Goal: Transaction & Acquisition: Purchase product/service

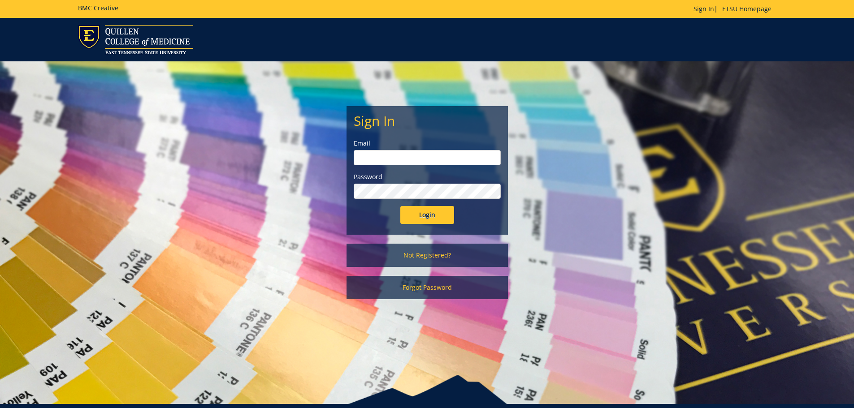
click at [406, 159] on input "email" at bounding box center [427, 157] width 147 height 15
type input "millerja6@etsu.edu"
click at [400, 206] on input "Login" at bounding box center [427, 215] width 54 height 18
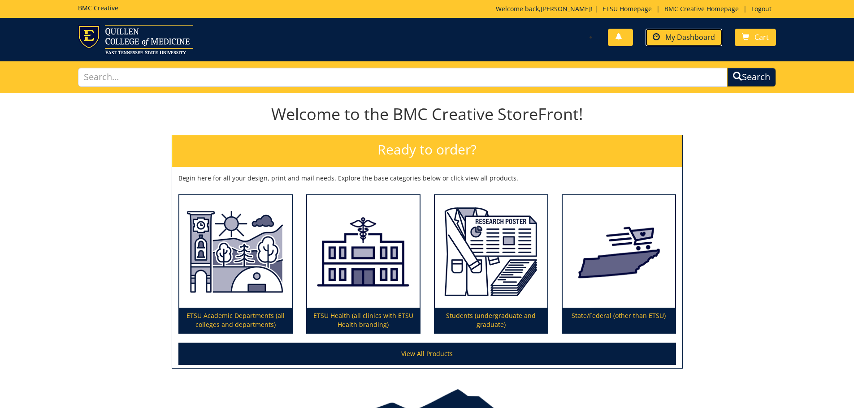
click at [691, 39] on span "My Dashboard" at bounding box center [690, 37] width 50 height 10
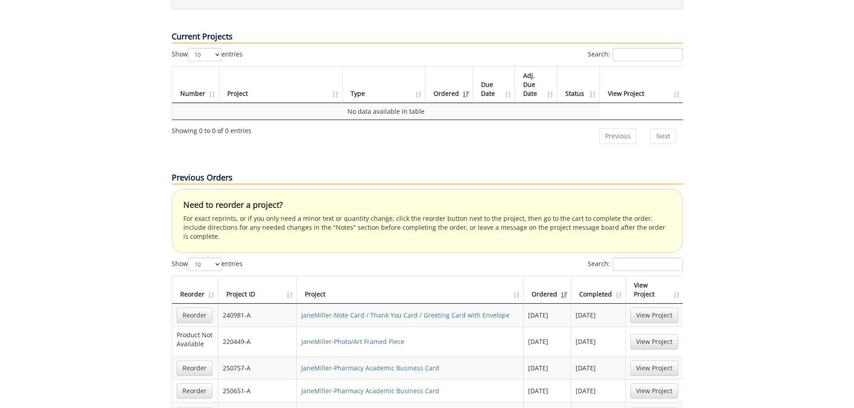
scroll to position [493, 0]
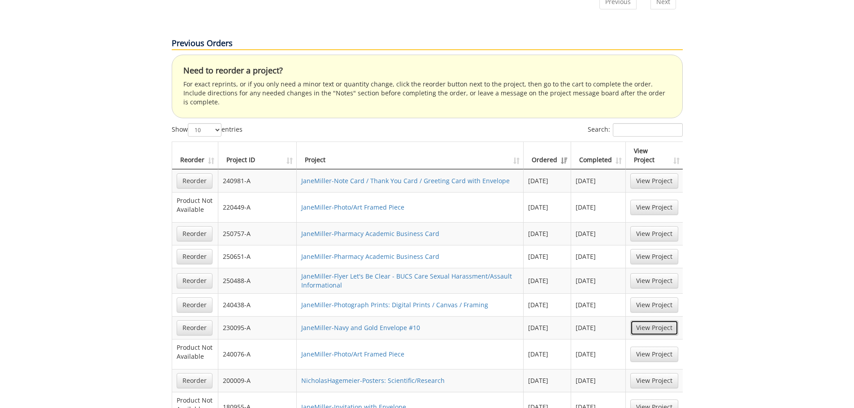
click at [658, 320] on link "View Project" at bounding box center [654, 327] width 48 height 15
click at [190, 320] on link "Reorder" at bounding box center [195, 327] width 36 height 15
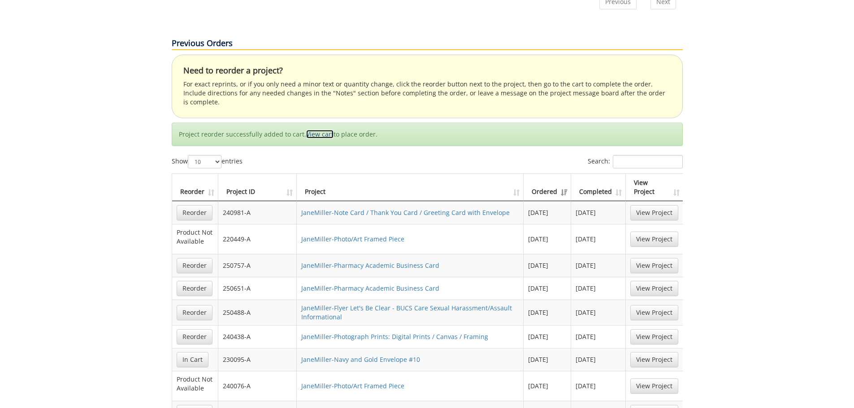
click at [315, 130] on link "View cart" at bounding box center [319, 134] width 27 height 9
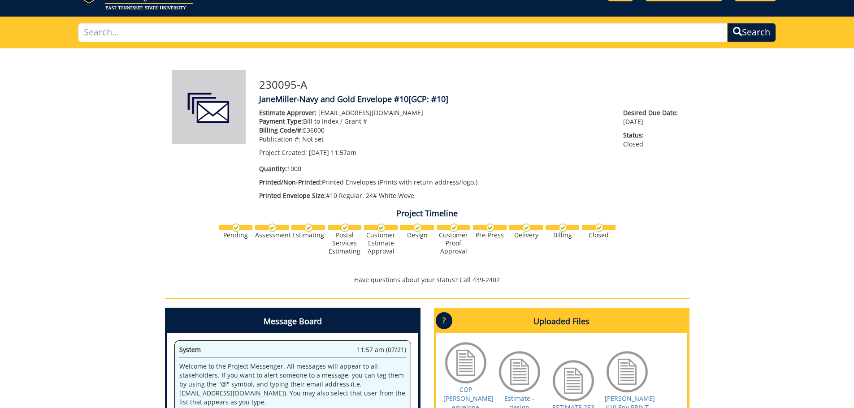
scroll to position [179, 0]
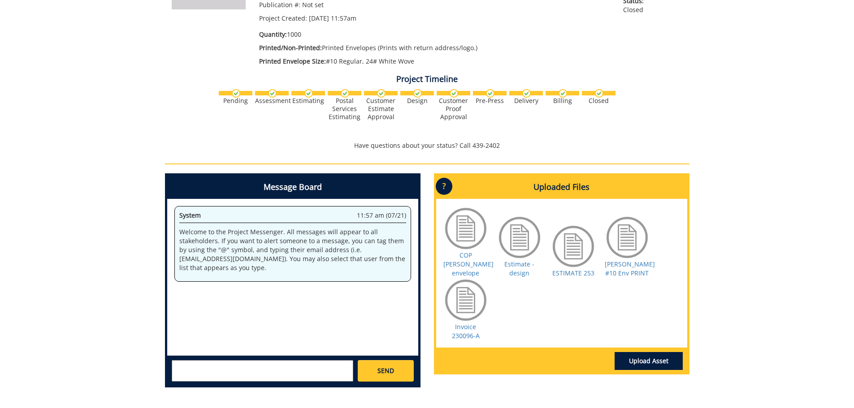
click at [467, 237] on div at bounding box center [465, 228] width 45 height 45
click at [470, 266] on link "COP Dean envelope" at bounding box center [468, 264] width 50 height 26
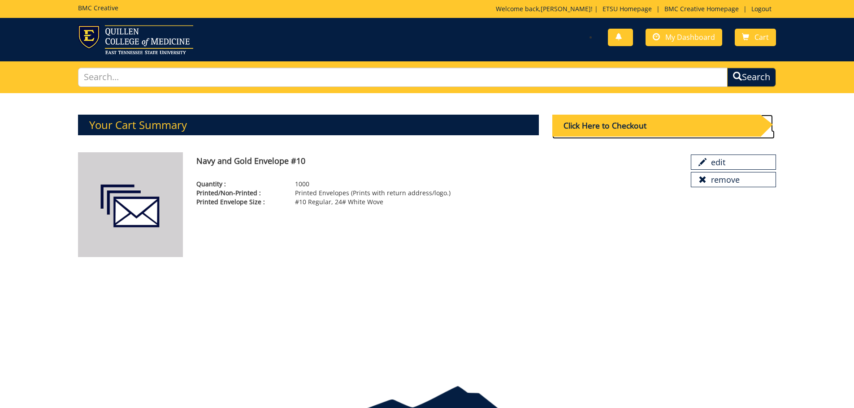
click at [639, 131] on div "Click Here to Checkout" at bounding box center [656, 126] width 208 height 22
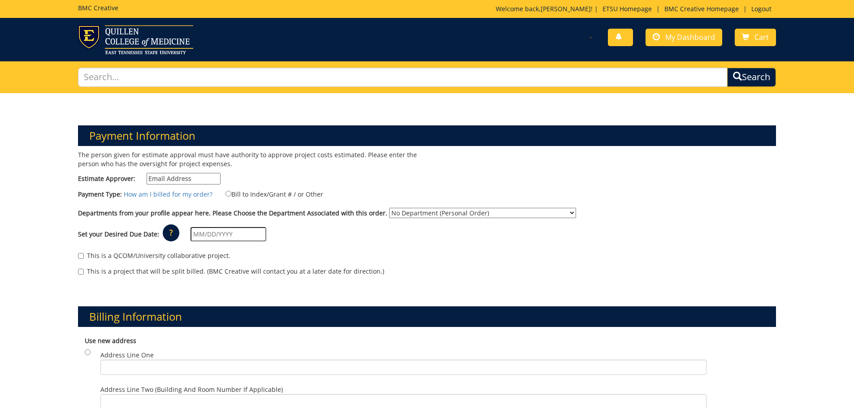
click at [182, 176] on input "Estimate Approver:" at bounding box center [184, 179] width 74 height 12
type input "millerja6@etsu.edu"
click at [225, 194] on input "Bill to Index/Grant # / or Other" at bounding box center [228, 194] width 6 height 6
radio input "true"
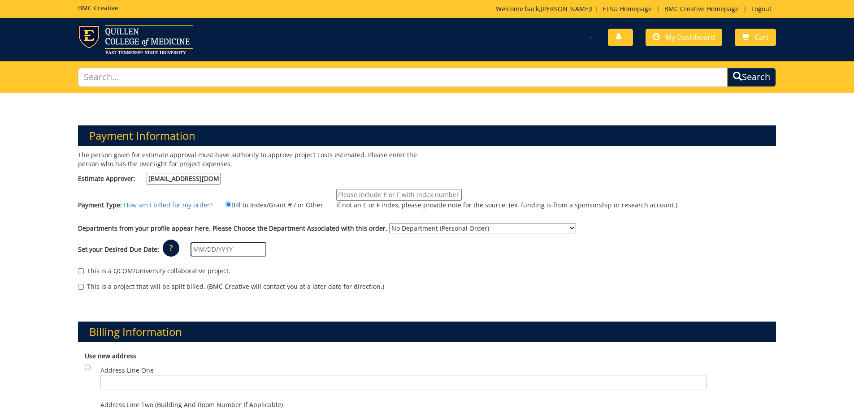
click at [336, 194] on input "If not an E or F index, please provide note for the source. (ex. funding is fro…" at bounding box center [398, 195] width 125 height 12
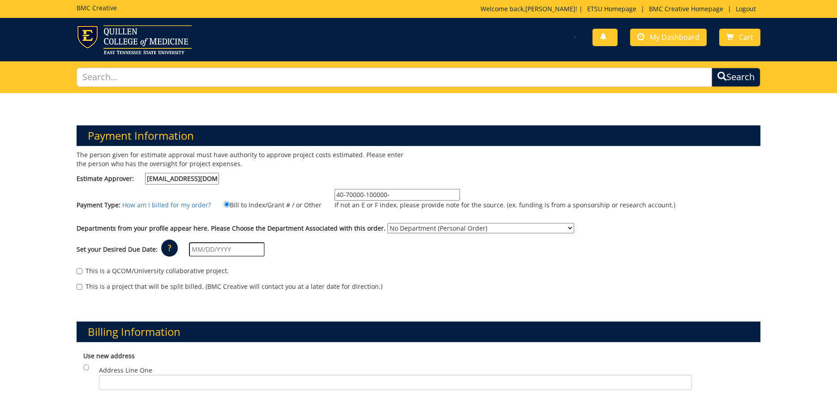
click at [398, 193] on input "40-70000-100000-" at bounding box center [397, 195] width 125 height 12
type input "40-70000-100000-75450-350-999-999-999"
click at [315, 244] on div "Set your Desired Due Date: ? × How long will my project take to finish? : Pleas…" at bounding box center [419, 249] width 698 height 25
click at [509, 228] on select "No Department (Personal Order) Dean's Office - Gatton College of Pharmacy" at bounding box center [481, 228] width 187 height 10
select select "57"
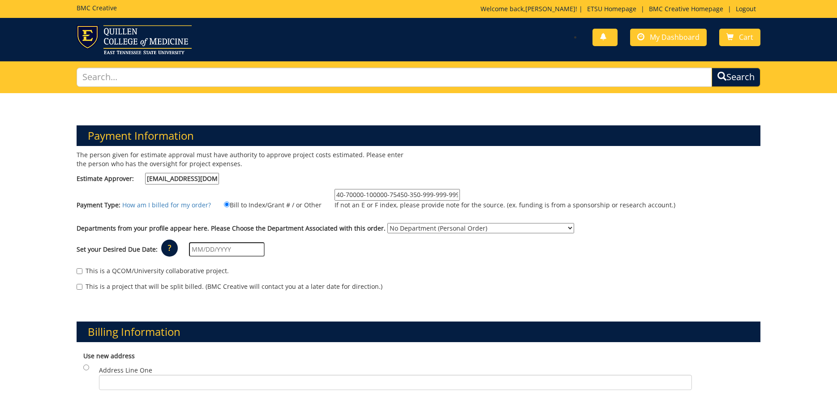
click at [388, 223] on select "No Department (Personal Order) Dean's Office - Gatton College of Pharmacy" at bounding box center [481, 228] width 187 height 10
click at [190, 249] on input "text" at bounding box center [227, 249] width 76 height 14
click at [330, 259] on div "Set your Desired Due Date: ? × How long will my project take to finish? : Pleas…" at bounding box center [419, 249] width 698 height 25
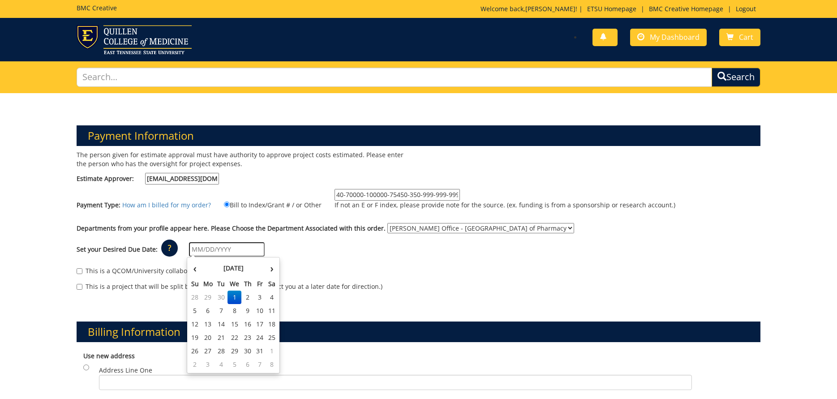
click at [229, 249] on input "text" at bounding box center [227, 249] width 76 height 14
click at [194, 268] on th "‹" at bounding box center [195, 268] width 12 height 18
click at [271, 270] on th "›" at bounding box center [272, 268] width 12 height 18
click at [210, 311] on td "3" at bounding box center [208, 310] width 14 height 13
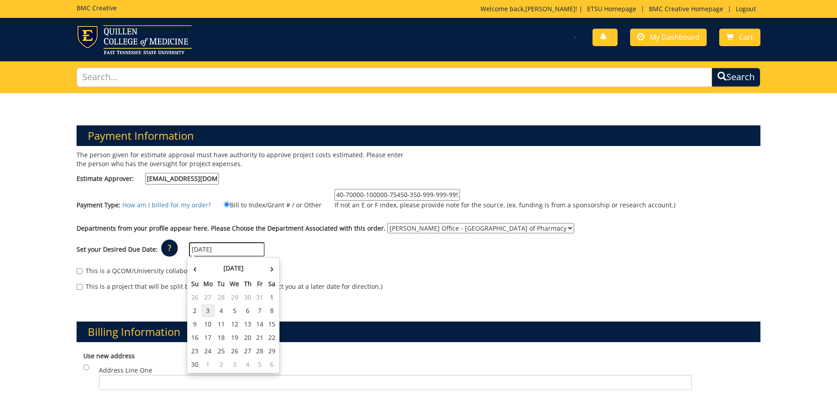
type input "11/03/2025"
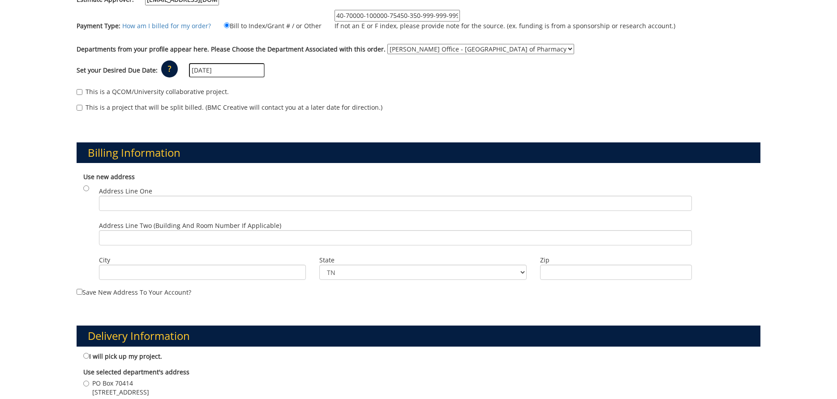
scroll to position [358, 0]
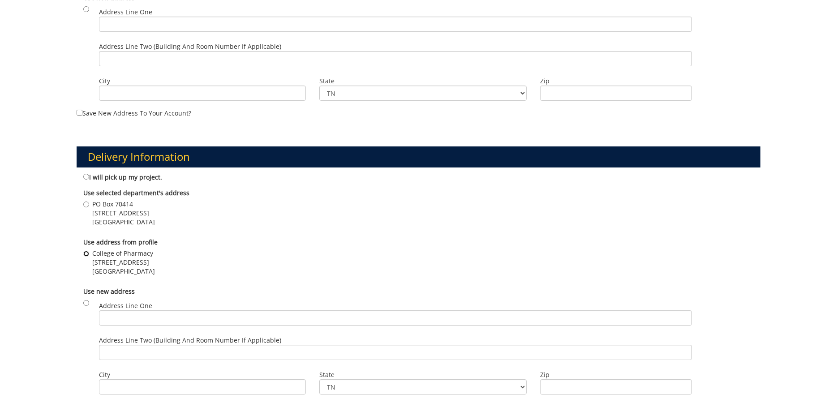
click at [85, 253] on input "College of Pharmacy VA Bldg 7, box 70436 Johnson City , TN 37614" at bounding box center [86, 254] width 6 height 6
radio input "true"
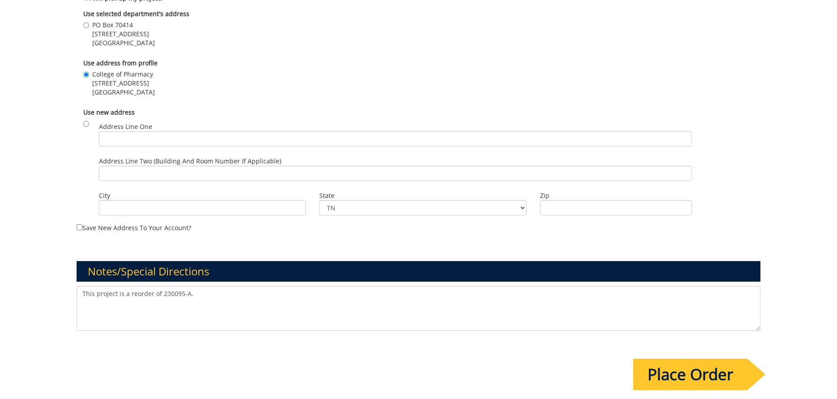
click at [726, 378] on input "Place Order" at bounding box center [691, 374] width 114 height 31
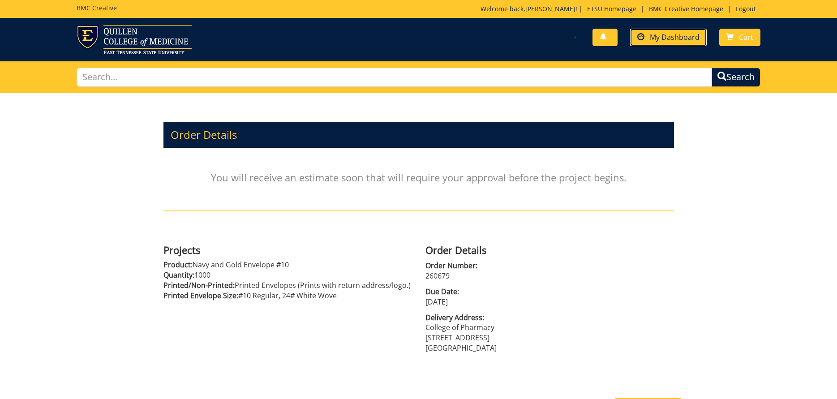
click at [678, 35] on span "My Dashboard" at bounding box center [675, 37] width 50 height 10
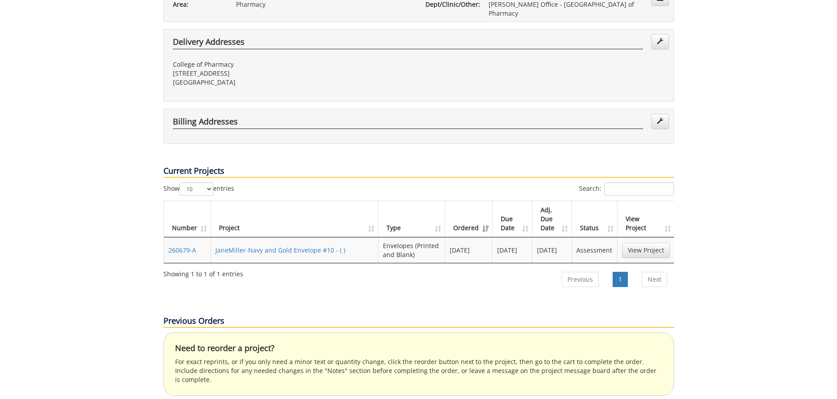
scroll to position [538, 0]
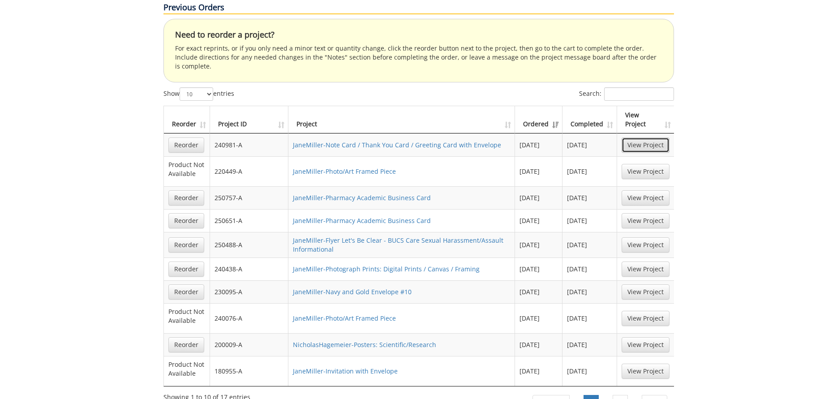
click at [643, 138] on link "View Project" at bounding box center [646, 145] width 48 height 15
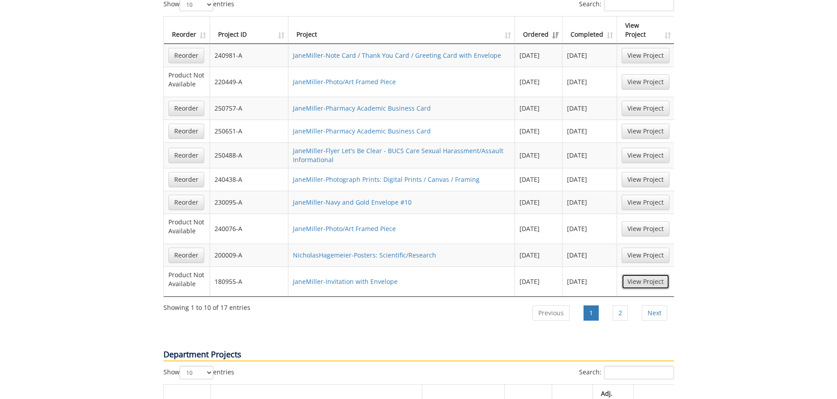
click at [642, 274] on link "View Project" at bounding box center [646, 281] width 48 height 15
click at [620, 306] on link "2" at bounding box center [620, 313] width 15 height 15
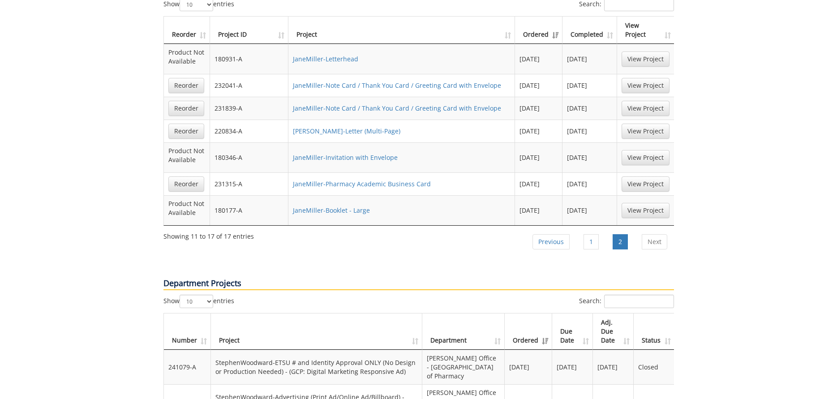
scroll to position [538, 0]
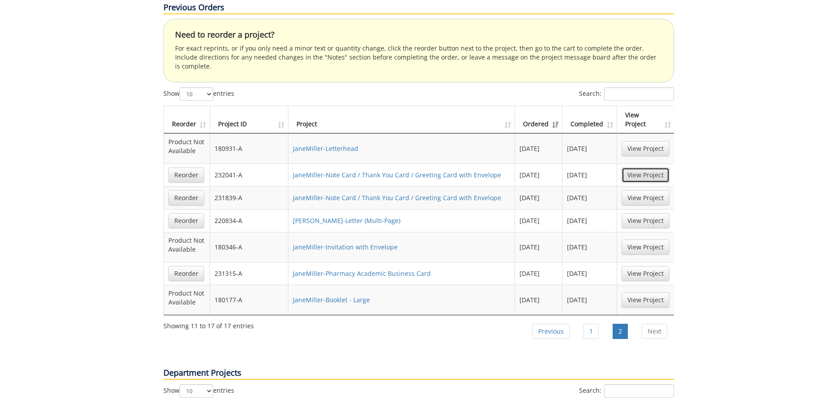
click at [647, 168] on link "View Project" at bounding box center [646, 175] width 48 height 15
click at [657, 190] on link "View Project" at bounding box center [646, 197] width 48 height 15
click at [192, 190] on link "Reorder" at bounding box center [186, 197] width 36 height 15
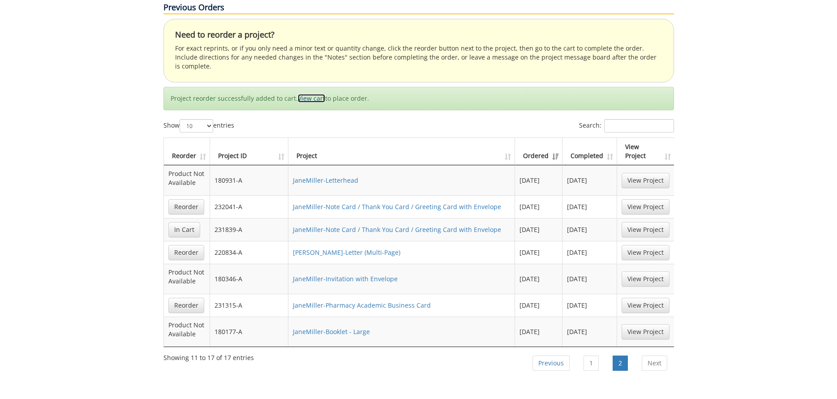
click at [310, 94] on link "View cart" at bounding box center [311, 98] width 27 height 9
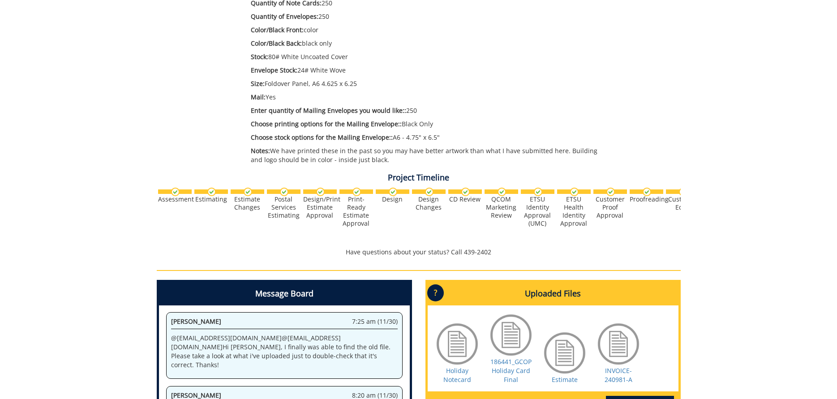
scroll to position [314, 0]
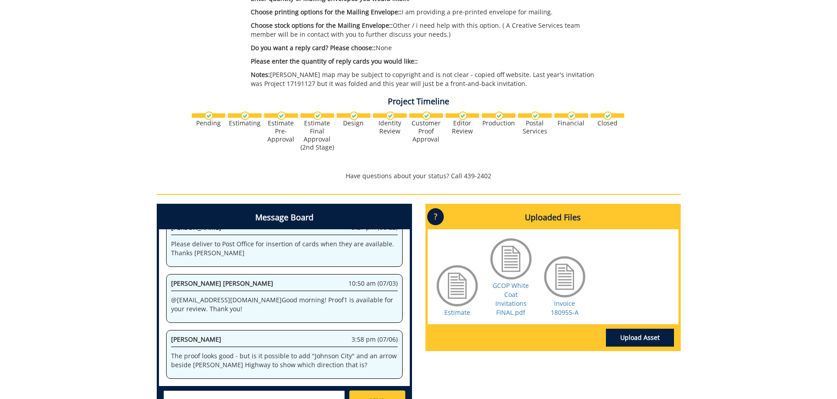
scroll to position [403, 0]
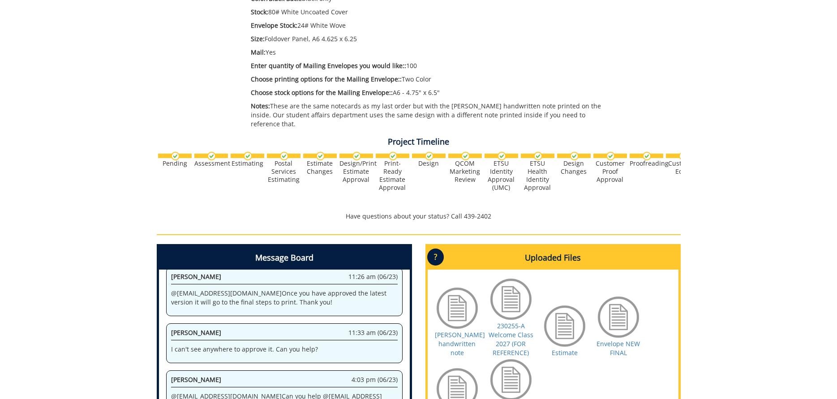
scroll to position [403, 0]
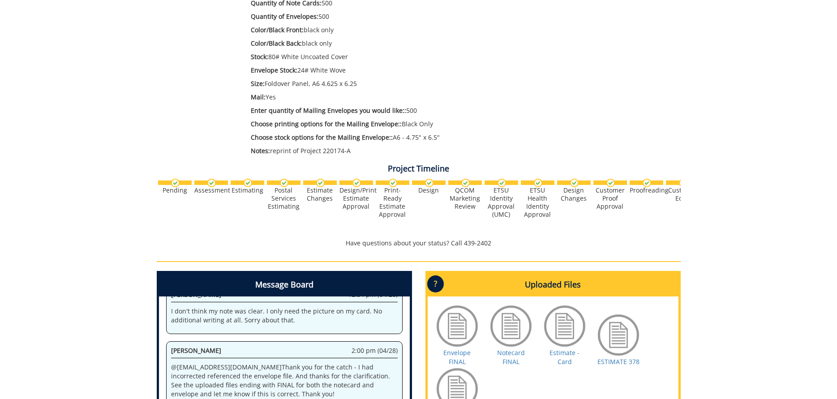
scroll to position [358, 0]
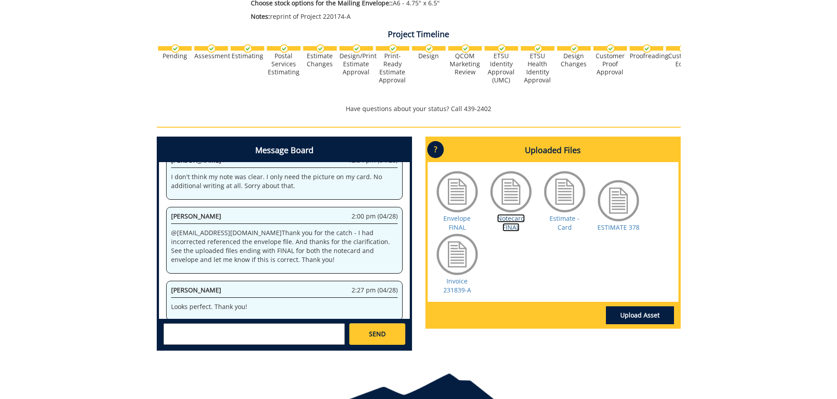
click at [515, 226] on link "Notecard FINAL" at bounding box center [511, 222] width 28 height 17
click at [453, 221] on link "Envelope FINAL" at bounding box center [457, 222] width 27 height 17
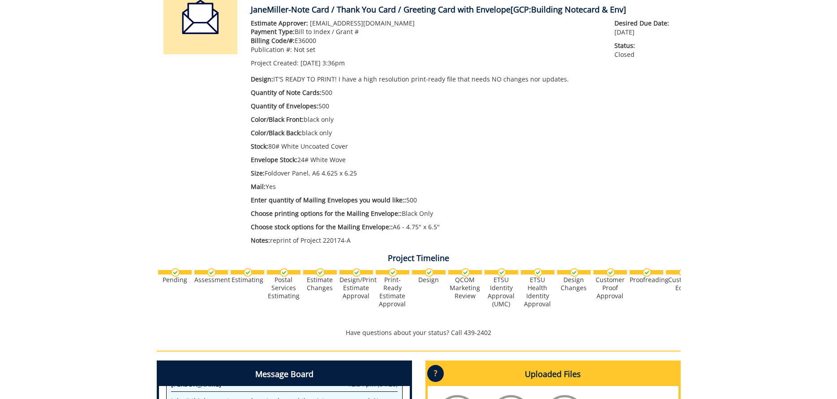
scroll to position [0, 0]
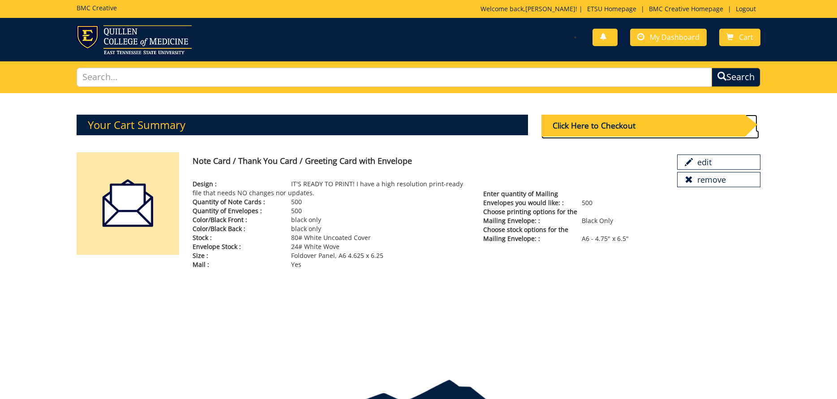
click at [615, 127] on div "Click Here to Checkout" at bounding box center [643, 126] width 203 height 22
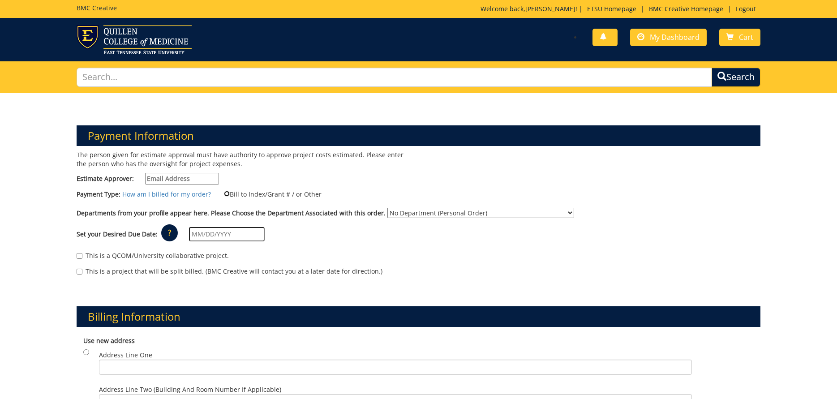
click at [224, 195] on input "Bill to Index/Grant # / or Other" at bounding box center [227, 194] width 6 height 6
radio input "true"
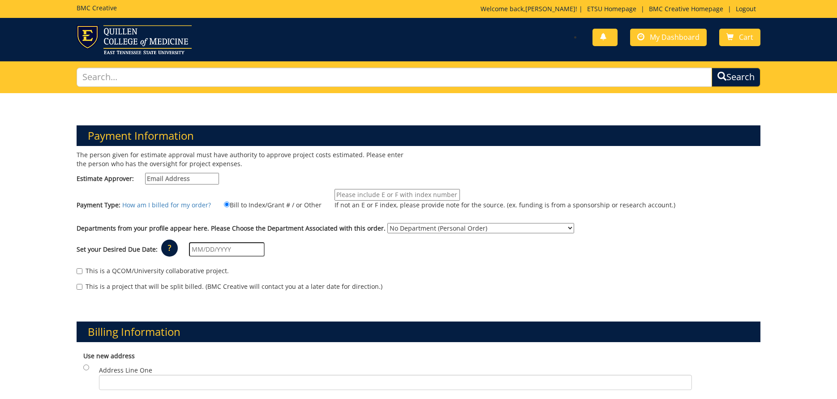
click at [335, 194] on input "If not an E or F index, please provide note for the source. (ex. funding is fro…" at bounding box center [397, 195] width 125 height 12
type input "40-70000-100000-75450-350-999-999-999"
click at [461, 231] on select "No Department (Personal Order) [PERSON_NAME] Office - Gatton College of Pharmacy" at bounding box center [481, 228] width 187 height 10
select select "57"
click at [388, 223] on select "No Department (Personal Order) [PERSON_NAME] Office - Gatton College of Pharmacy" at bounding box center [481, 228] width 187 height 10
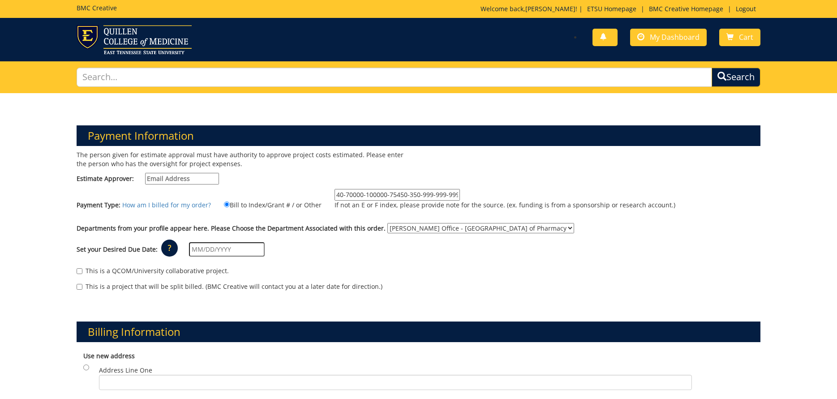
click at [190, 248] on input "text" at bounding box center [227, 249] width 76 height 14
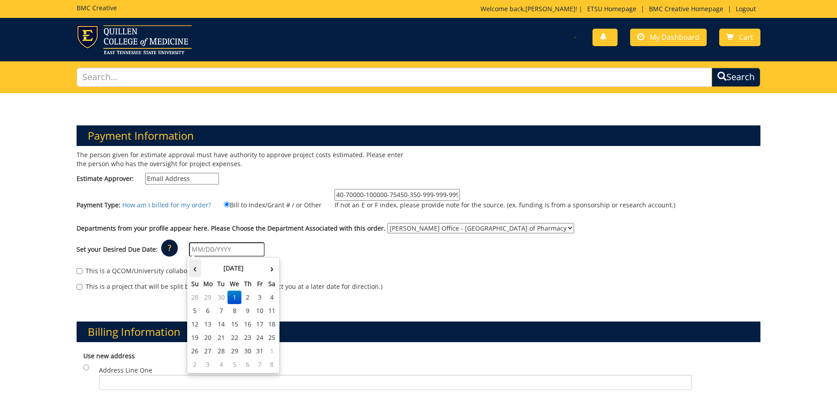
click at [196, 272] on th "‹" at bounding box center [195, 268] width 12 height 18
click at [273, 271] on th "›" at bounding box center [272, 268] width 12 height 18
click at [207, 324] on td "10" at bounding box center [208, 324] width 14 height 13
type input "[DATE]"
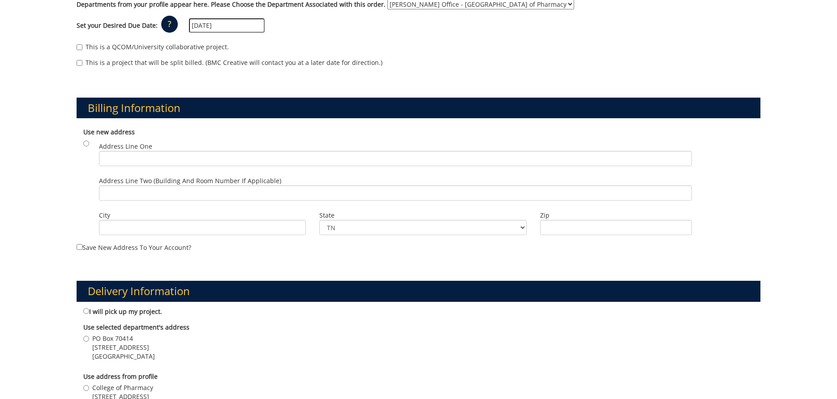
scroll to position [358, 0]
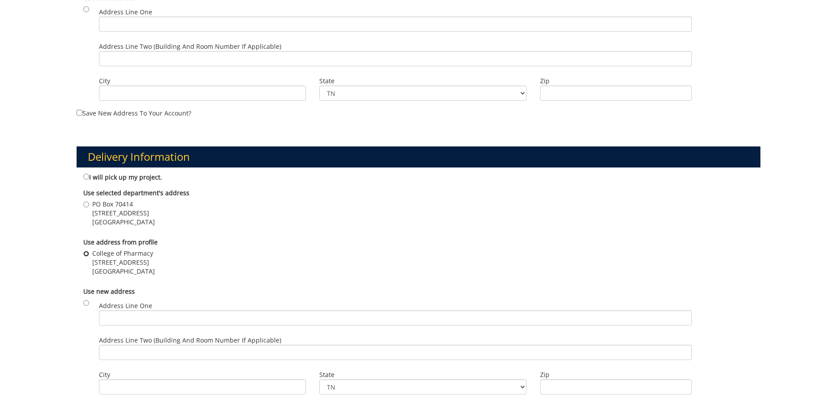
click at [84, 254] on input "College of Pharmacy VA Bldg 7, box 70436 Johnson City , TN 37614" at bounding box center [86, 254] width 6 height 6
radio input "true"
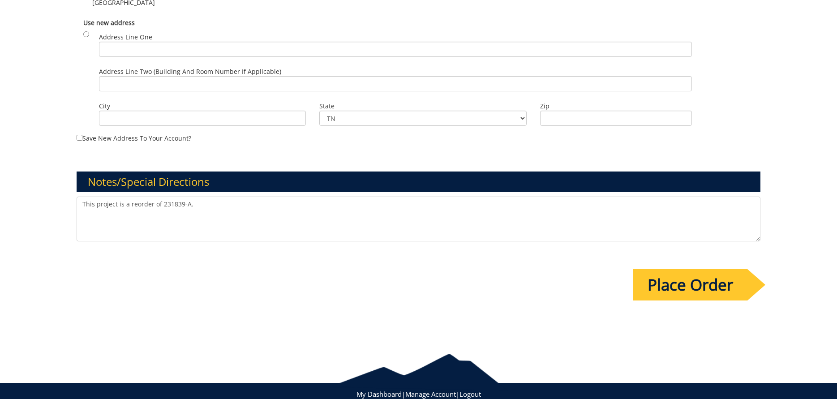
click at [686, 285] on input "Place Order" at bounding box center [691, 284] width 114 height 31
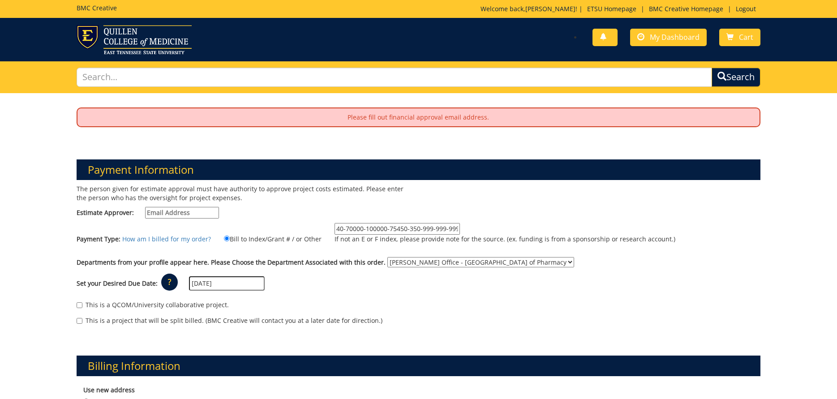
click at [385, 228] on input "40-70000-100000-75450-350-999-999-999" at bounding box center [397, 229] width 125 height 12
click at [335, 227] on input "40-70000-100000-75450-350-999-999-999" at bounding box center [397, 229] width 125 height 12
click at [461, 289] on div "Set your Desired Due Date: ? × How long will my project take to finish? : Pleas…" at bounding box center [419, 284] width 698 height 25
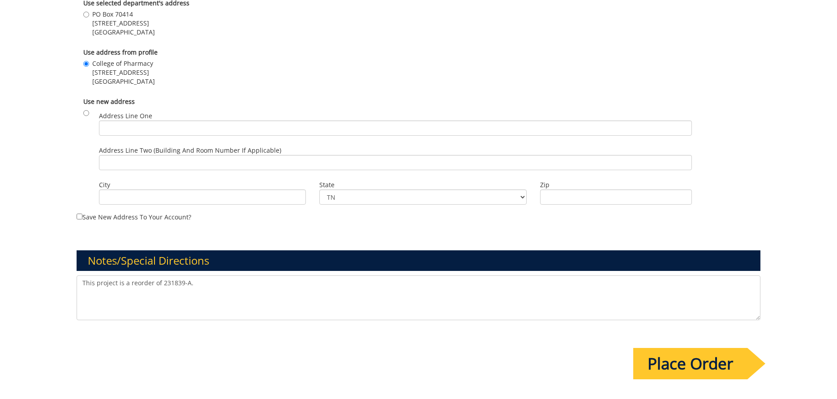
scroll to position [687, 0]
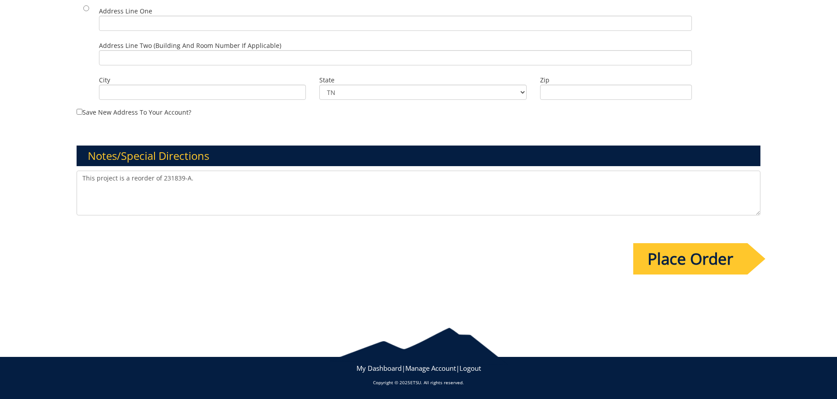
click at [701, 264] on input "Place Order" at bounding box center [691, 258] width 114 height 31
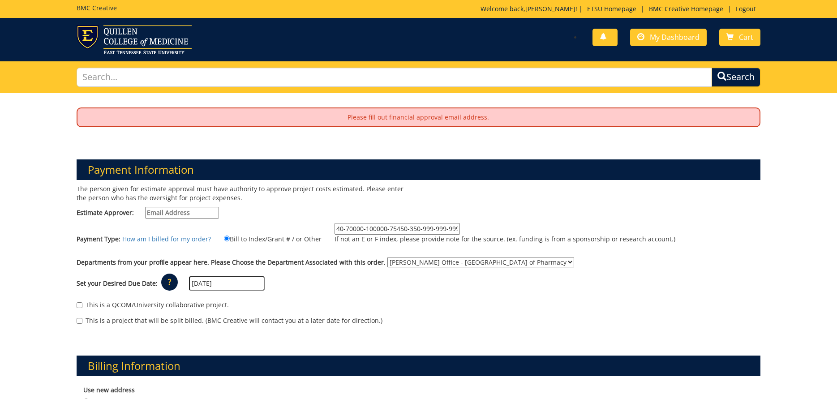
click at [366, 224] on input "40-70000-100000-75450-350-999-999-999" at bounding box center [397, 229] width 125 height 12
drag, startPoint x: 333, startPoint y: 226, endPoint x: 748, endPoint y: 243, distance: 415.3
click at [748, 243] on div "Payment Type: How am I billed for my order? Bill to Index/Grant # / or Other 40…" at bounding box center [419, 238] width 698 height 30
drag, startPoint x: 386, startPoint y: 230, endPoint x: 391, endPoint y: 229, distance: 5.1
click at [386, 230] on input "40-70000-100000-75450-350-999-999-999" at bounding box center [397, 229] width 125 height 12
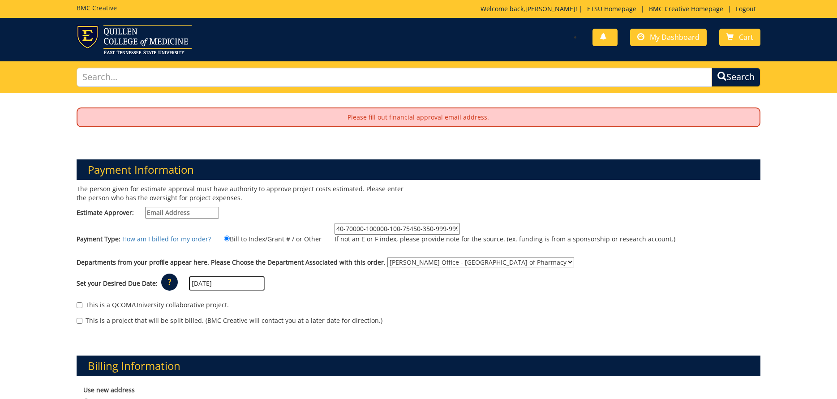
click at [582, 208] on div "The person given for estimate approval must have authority to approve project c…" at bounding box center [419, 260] width 698 height 150
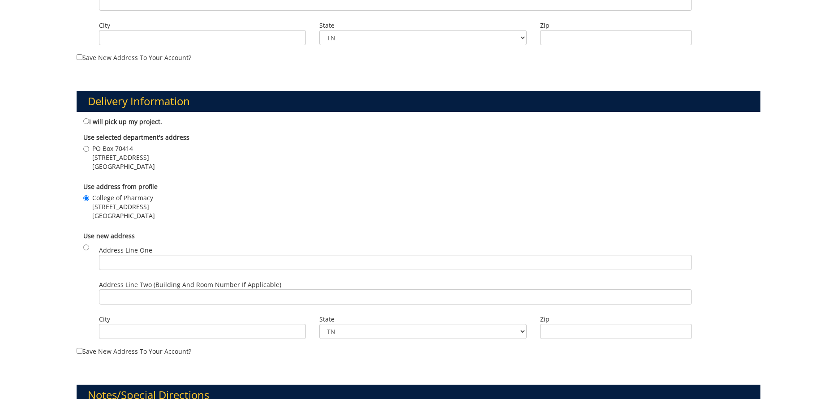
scroll to position [687, 0]
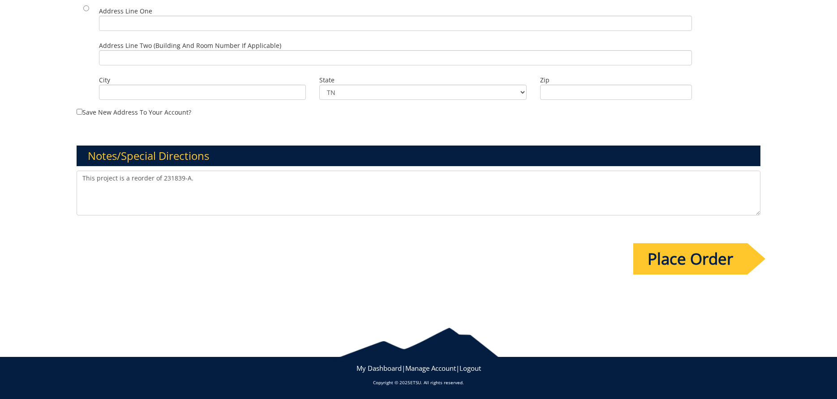
click at [677, 264] on input "Place Order" at bounding box center [691, 258] width 114 height 31
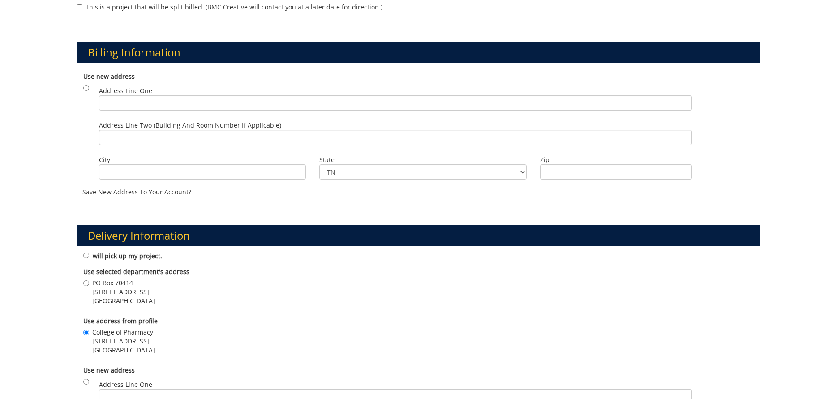
scroll to position [672, 0]
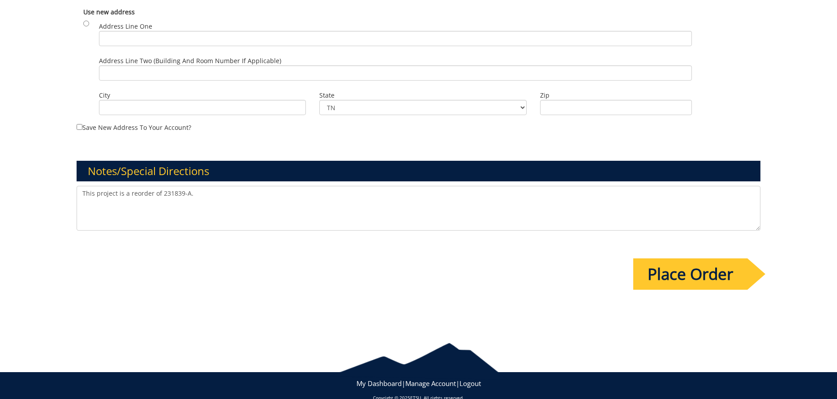
click at [706, 281] on input "Place Order" at bounding box center [691, 274] width 114 height 31
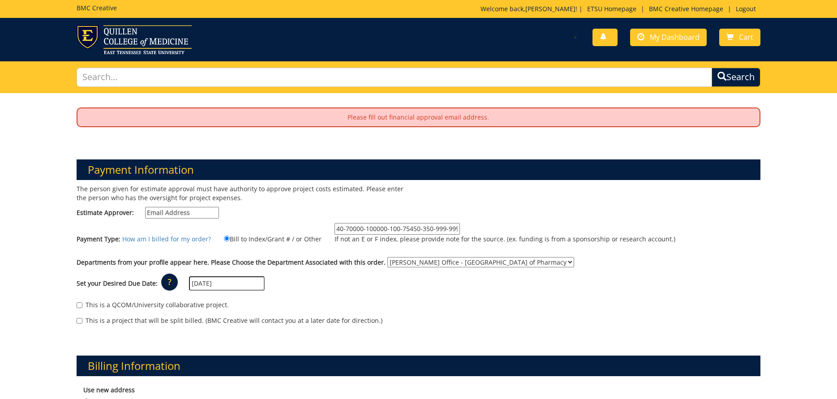
click at [418, 230] on input "40-70000-100000-100-75450-350-999-999-999" at bounding box center [397, 229] width 125 height 12
click at [335, 230] on input "40-70000-100000-100-75450-350-999-999-999" at bounding box center [397, 229] width 125 height 12
drag, startPoint x: 332, startPoint y: 228, endPoint x: 520, endPoint y: 233, distance: 188.3
click at [520, 233] on label "40-70000-100000-100-75450-350-999-999-999 If not an E or F index, please provid…" at bounding box center [500, 235] width 352 height 25
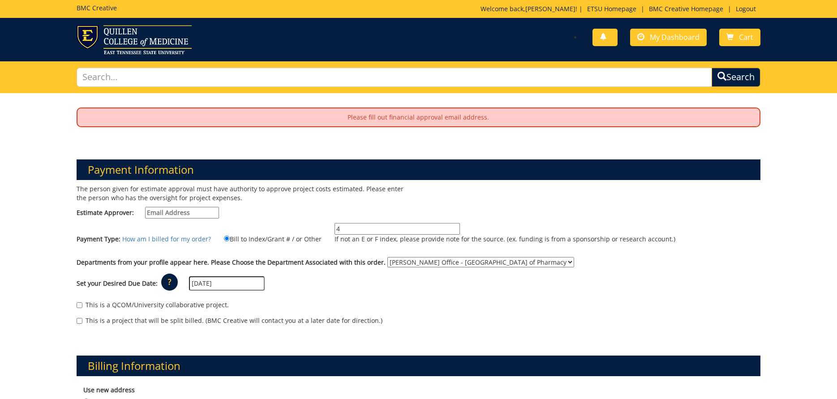
scroll to position [0, 0]
type input "40-70000-100000-100-75450-350-999-999-999"
click at [530, 251] on div "Payment Type: How am I billed for my order? Bill to Index/Grant # / or Other 40…" at bounding box center [419, 238] width 698 height 30
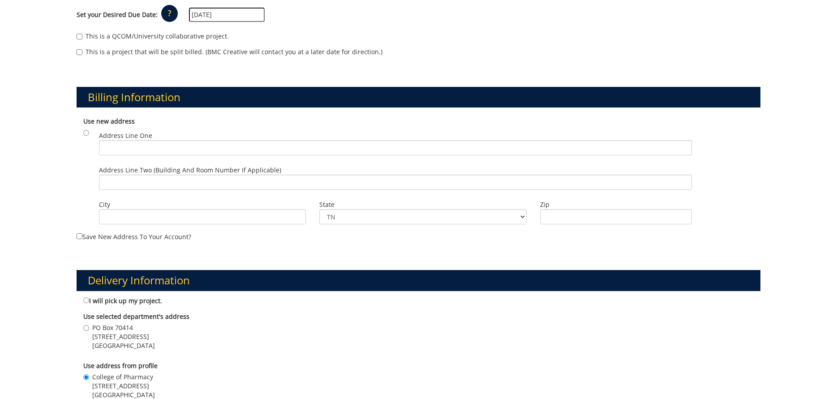
scroll to position [583, 0]
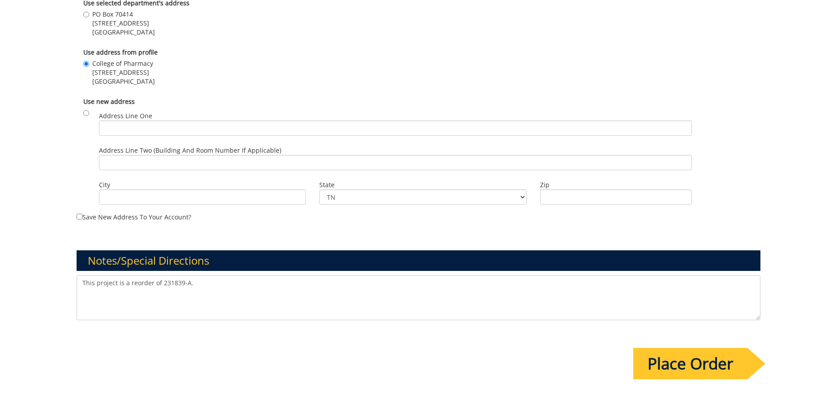
click at [701, 364] on input "Place Order" at bounding box center [691, 363] width 114 height 31
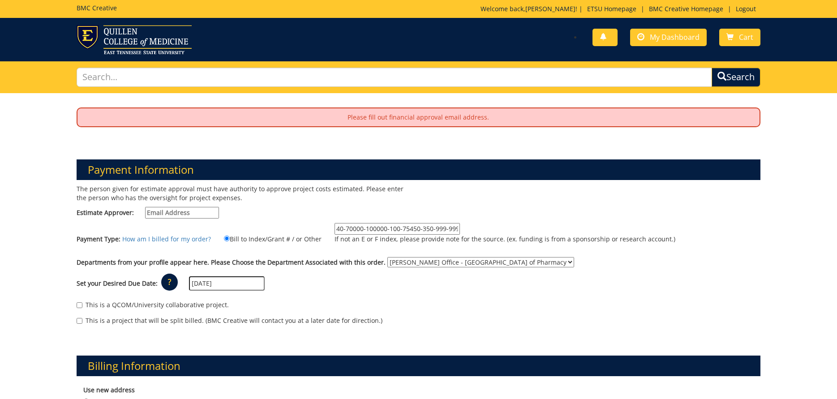
click at [179, 211] on input "Estimate Approver:" at bounding box center [182, 213] width 74 height 12
type input "millerja6@etsu.edu"
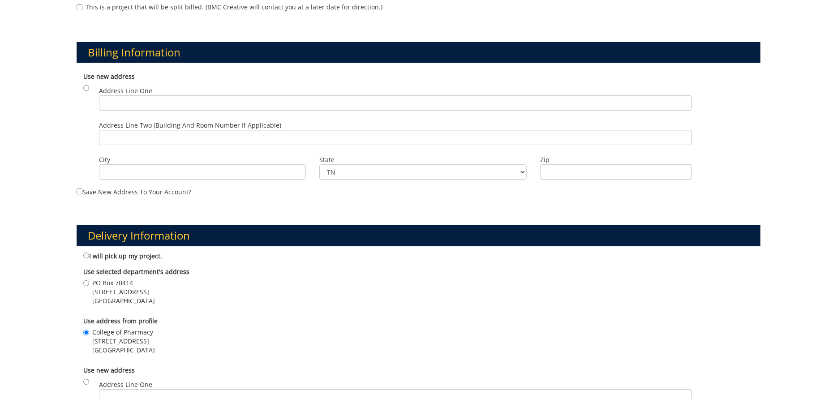
scroll to position [672, 0]
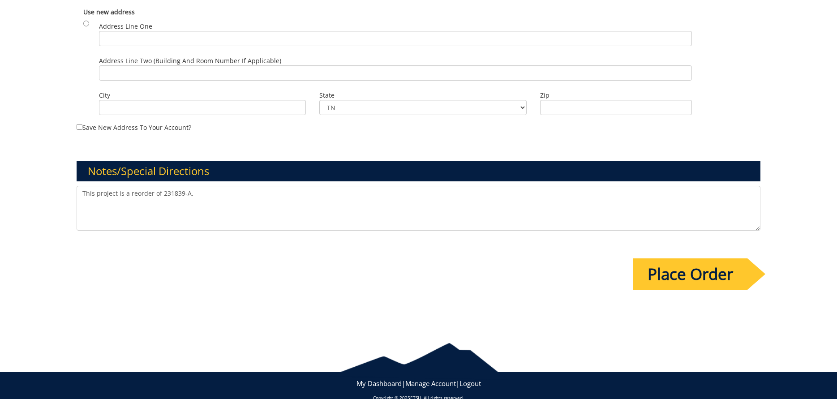
click at [698, 275] on input "Place Order" at bounding box center [691, 274] width 114 height 31
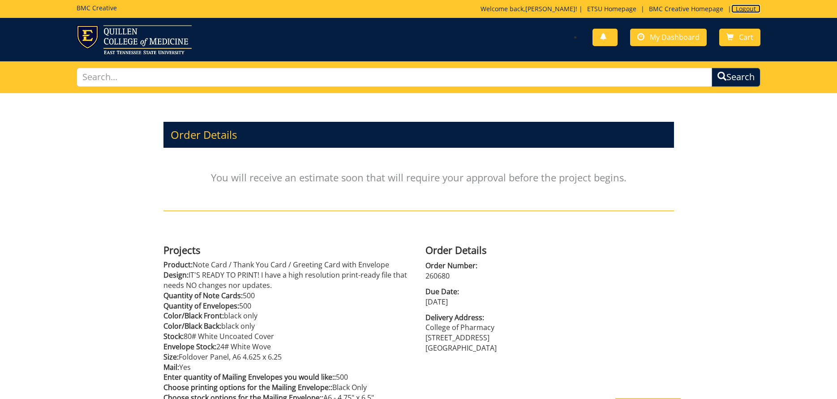
click at [750, 8] on link "Logout" at bounding box center [746, 8] width 29 height 9
